Goal: Transaction & Acquisition: Subscribe to service/newsletter

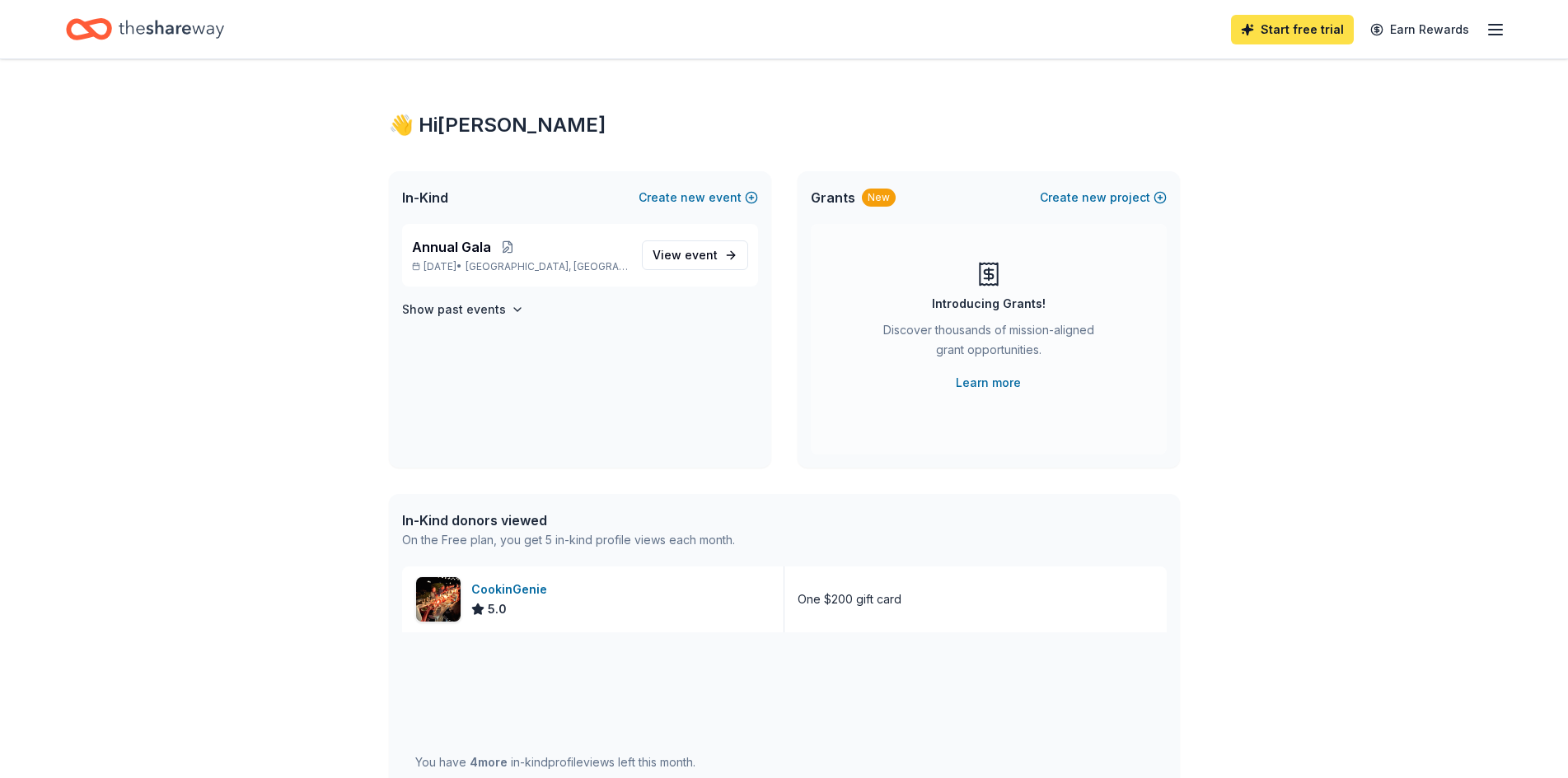
click at [1344, 25] on link "Start free trial" at bounding box center [1292, 29] width 123 height 29
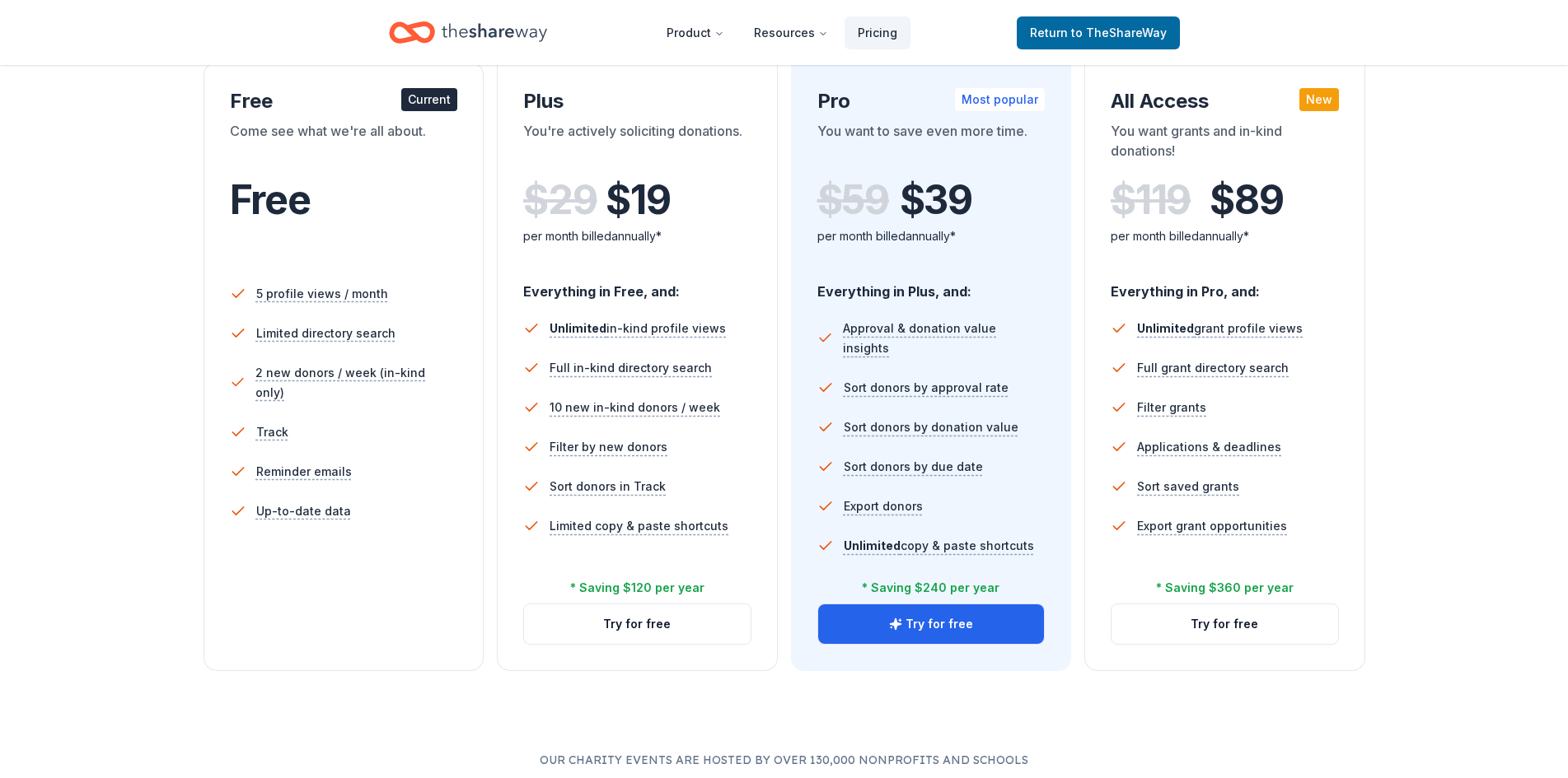
scroll to position [411, 0]
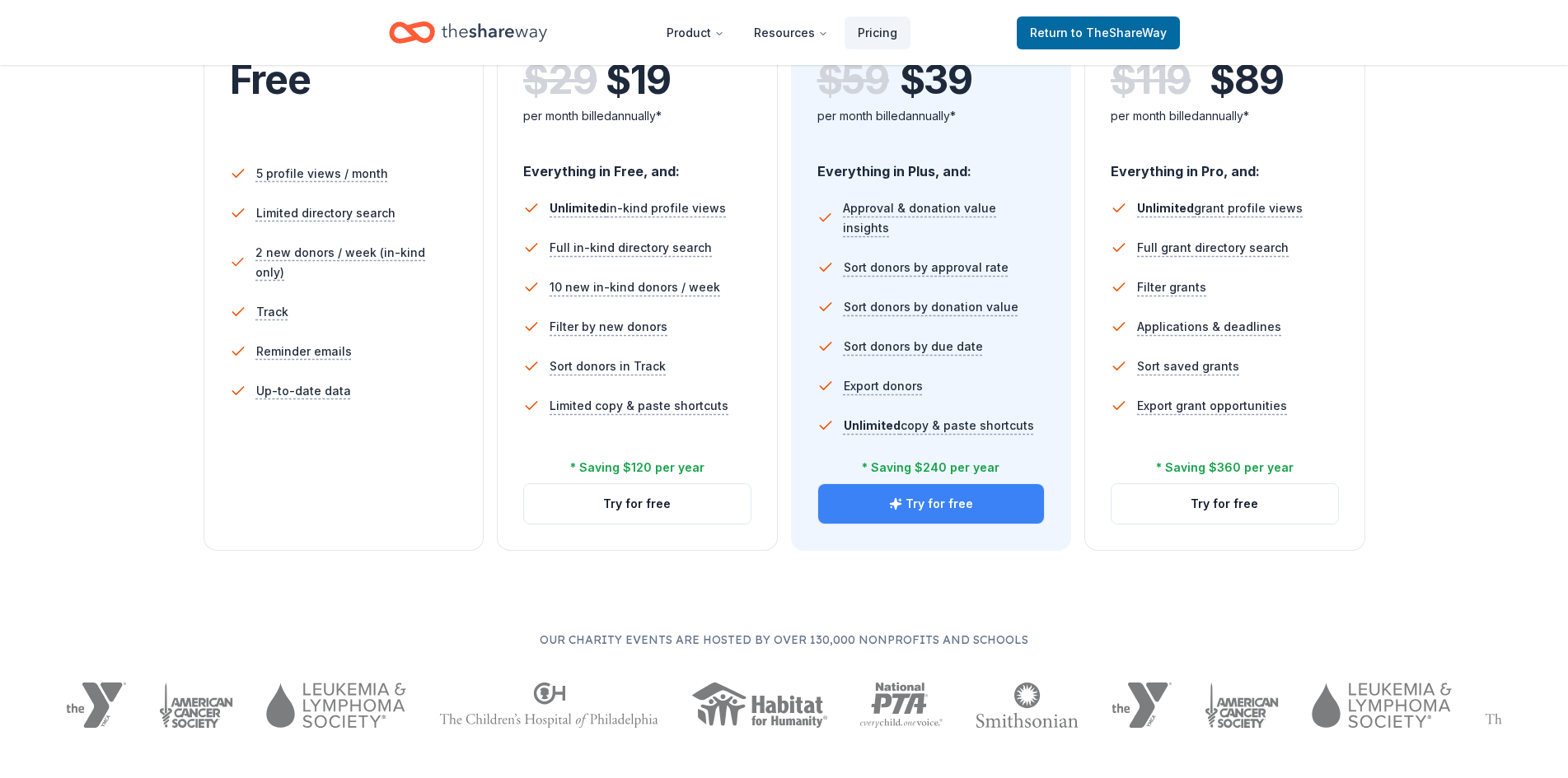
click at [929, 495] on button "Try for free" at bounding box center [931, 504] width 227 height 40
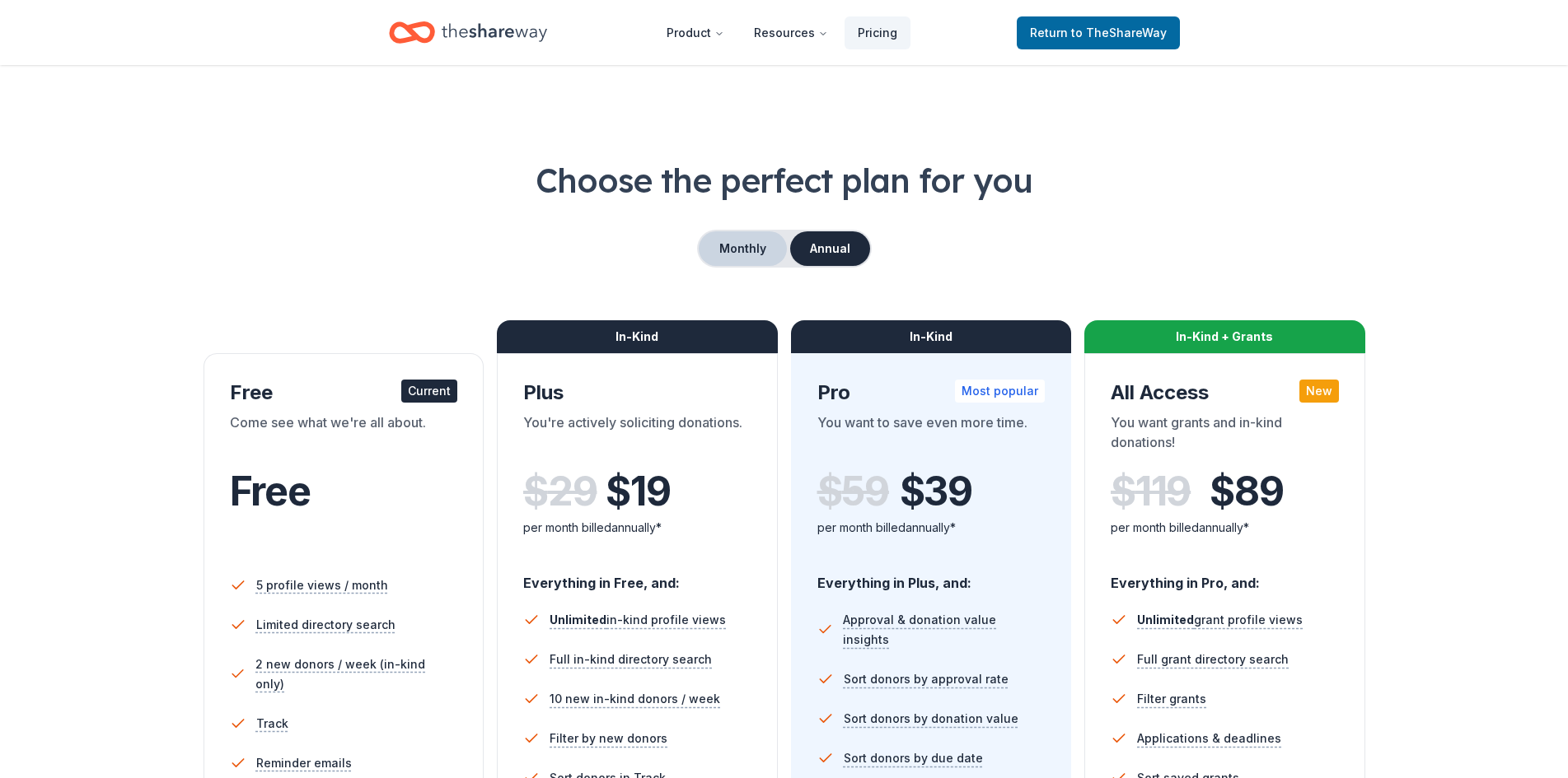
click at [766, 258] on button "Monthly" at bounding box center [743, 249] width 88 height 35
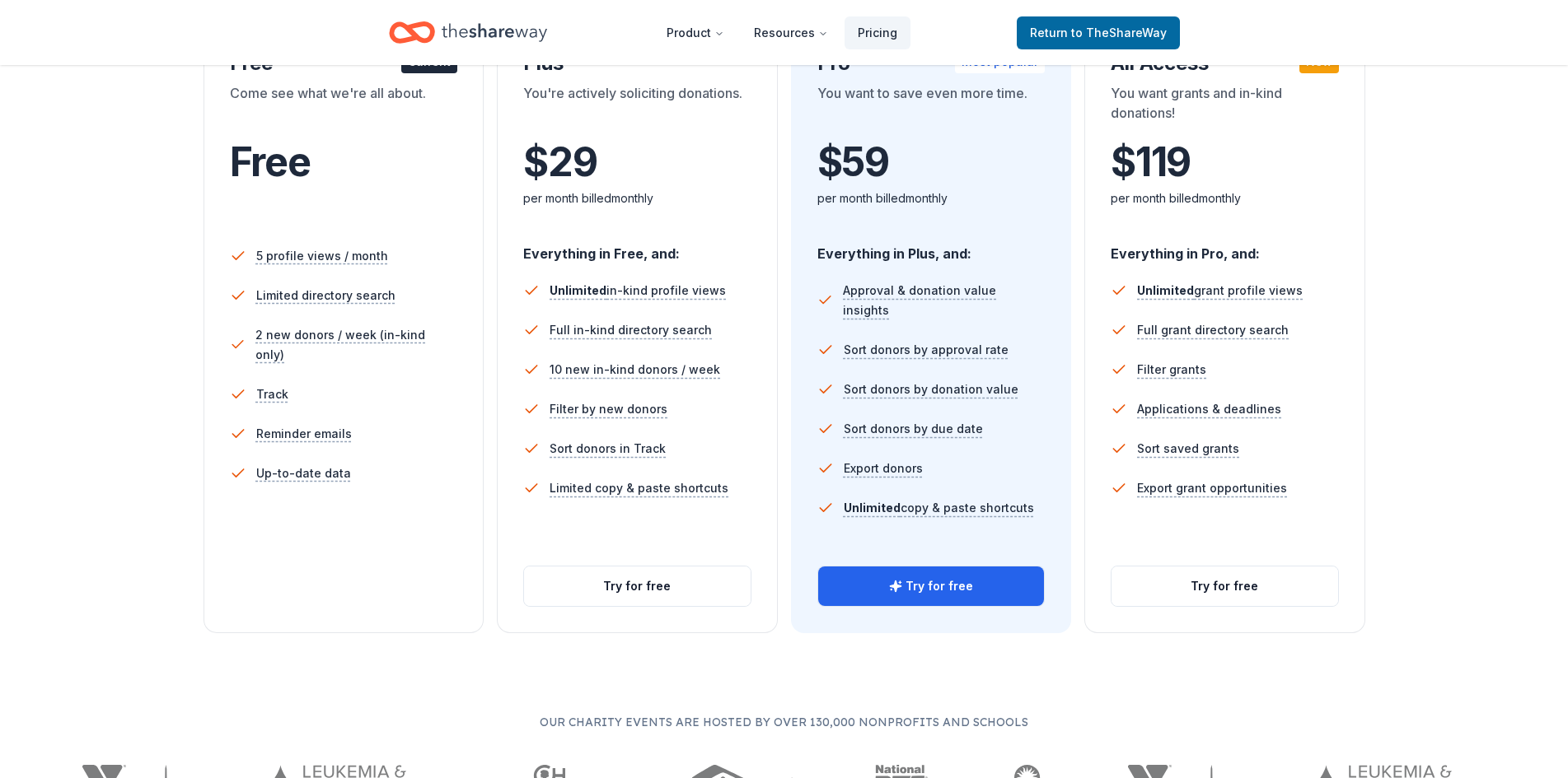
scroll to position [82, 0]
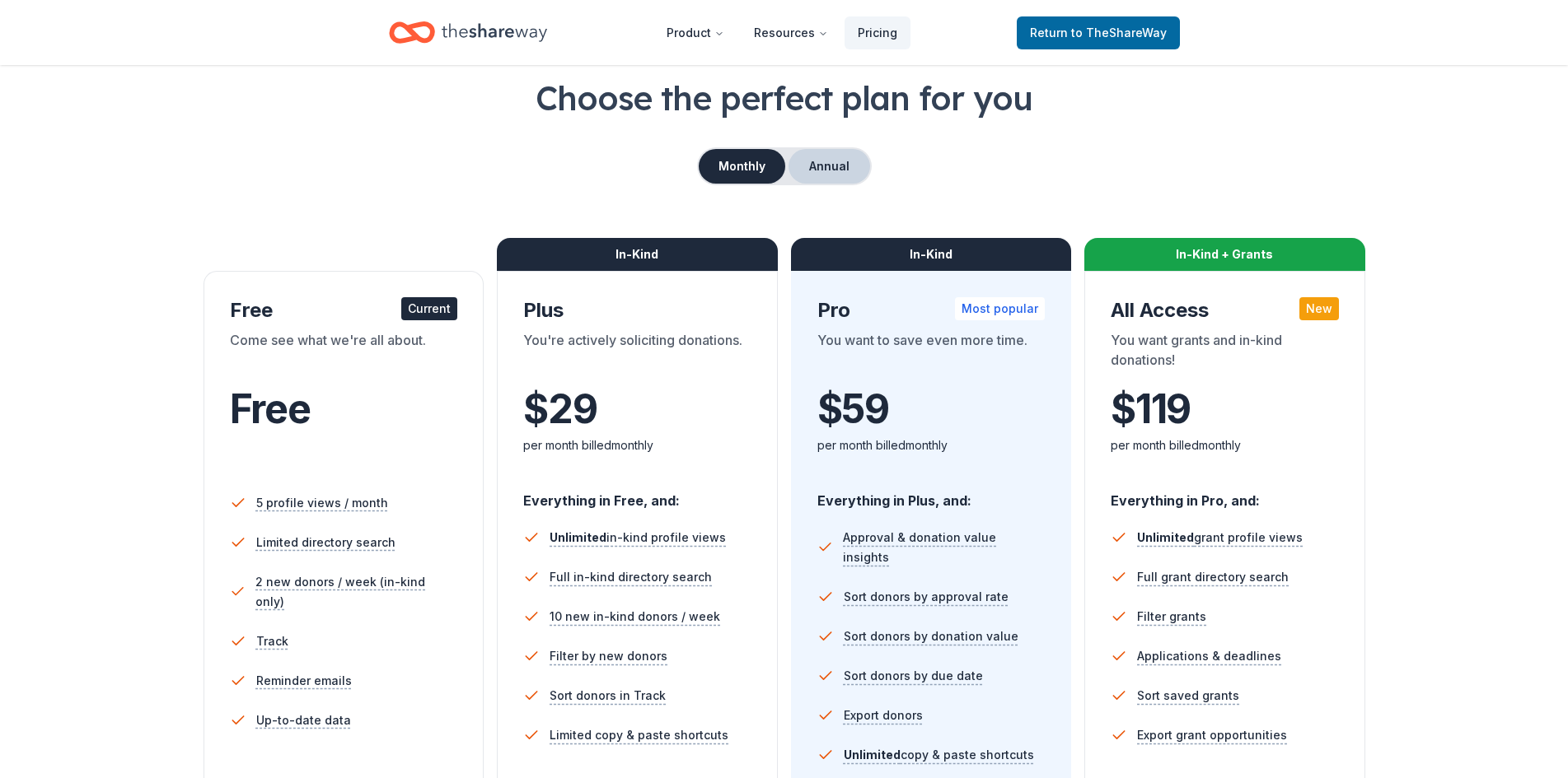
click at [800, 152] on button "Annual" at bounding box center [829, 166] width 81 height 35
